Goal: Transaction & Acquisition: Purchase product/service

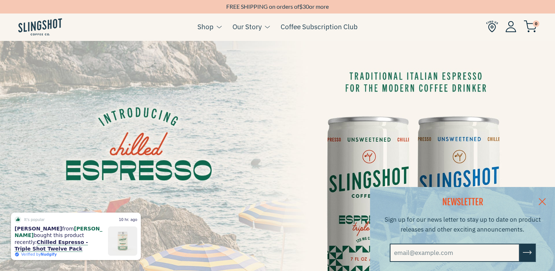
click at [547, 197] on link at bounding box center [542, 201] width 26 height 28
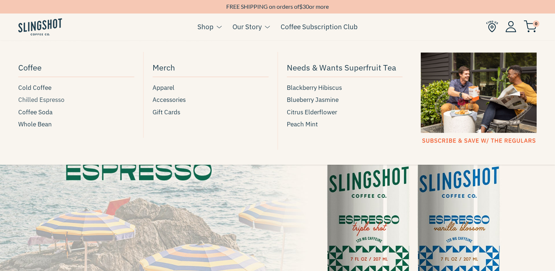
click at [47, 98] on span "Chilled Espresso" at bounding box center [41, 100] width 46 height 10
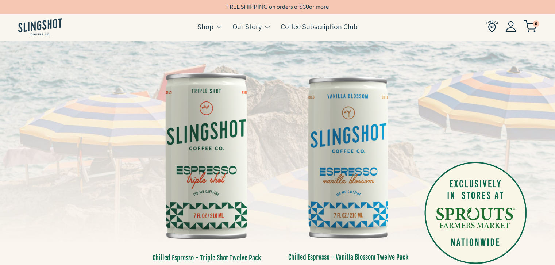
scroll to position [81, 0]
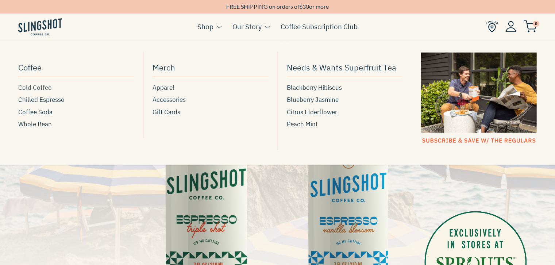
click at [39, 87] on span "Cold Coffee" at bounding box center [34, 88] width 33 height 10
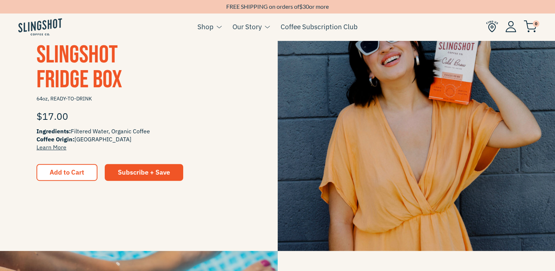
scroll to position [164, 0]
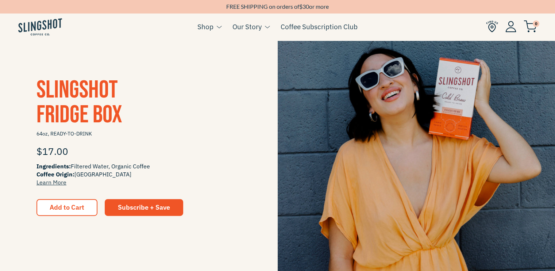
click at [72, 116] on span "Slingshot Fridge Box" at bounding box center [79, 102] width 86 height 54
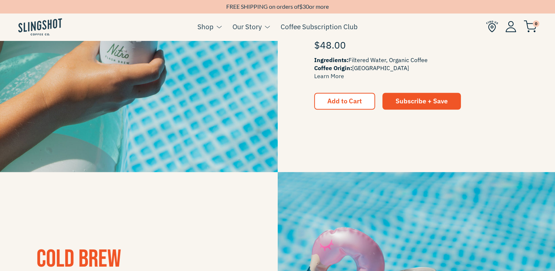
scroll to position [421, 0]
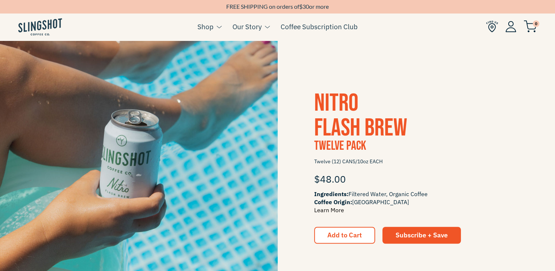
click at [327, 210] on link "Learn More" at bounding box center [329, 209] width 30 height 7
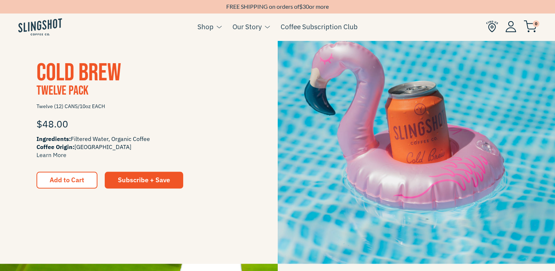
scroll to position [753, 0]
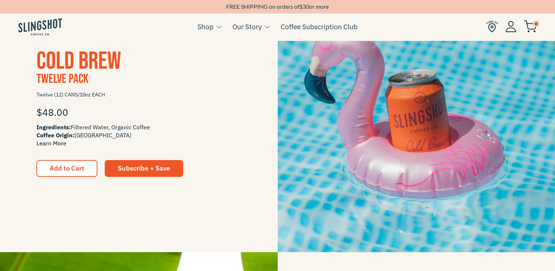
click at [51, 143] on link "Learn More" at bounding box center [51, 142] width 30 height 7
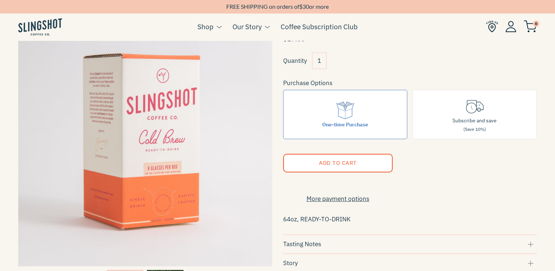
scroll to position [54, 0]
